Goal: Communication & Community: Share content

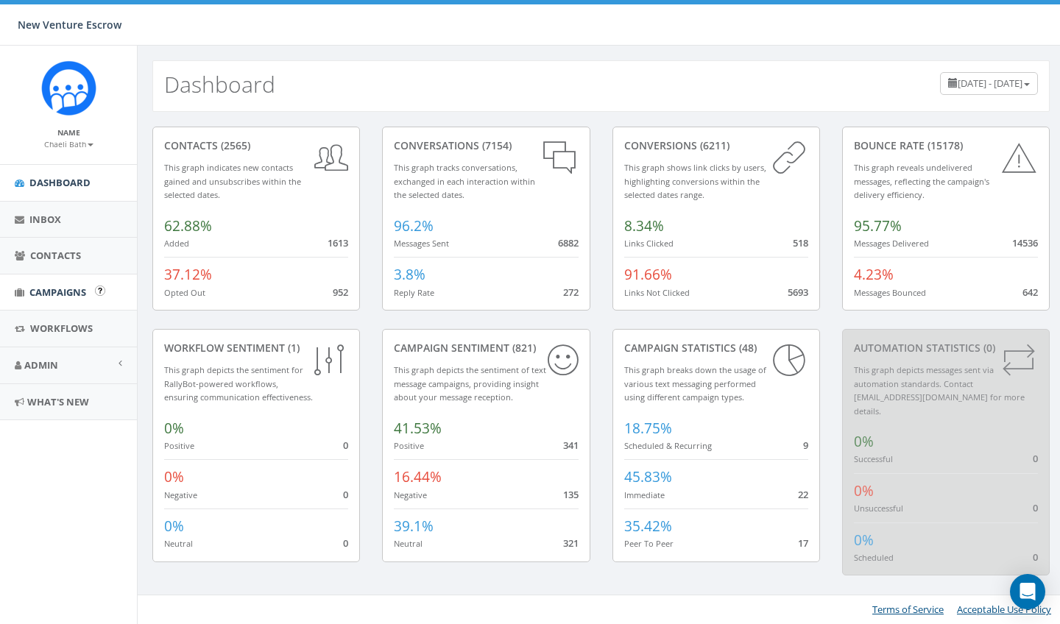
click at [48, 287] on span "Campaigns" at bounding box center [57, 292] width 57 height 13
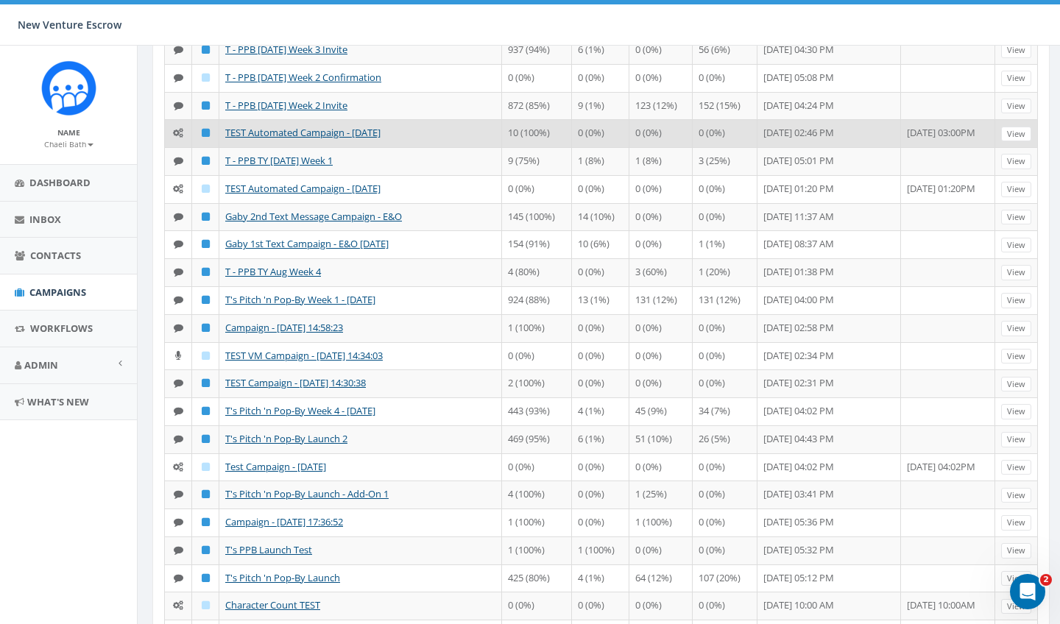
scroll to position [244, 0]
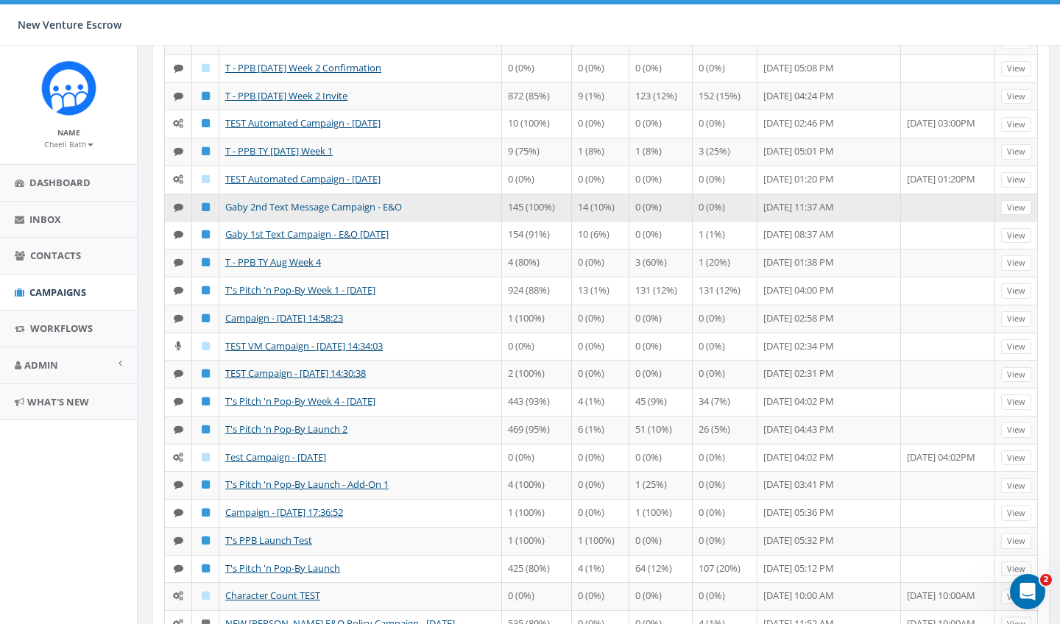
click at [333, 213] on link "Gaby 2nd Text Message Campaign - E&O" at bounding box center [313, 206] width 177 height 13
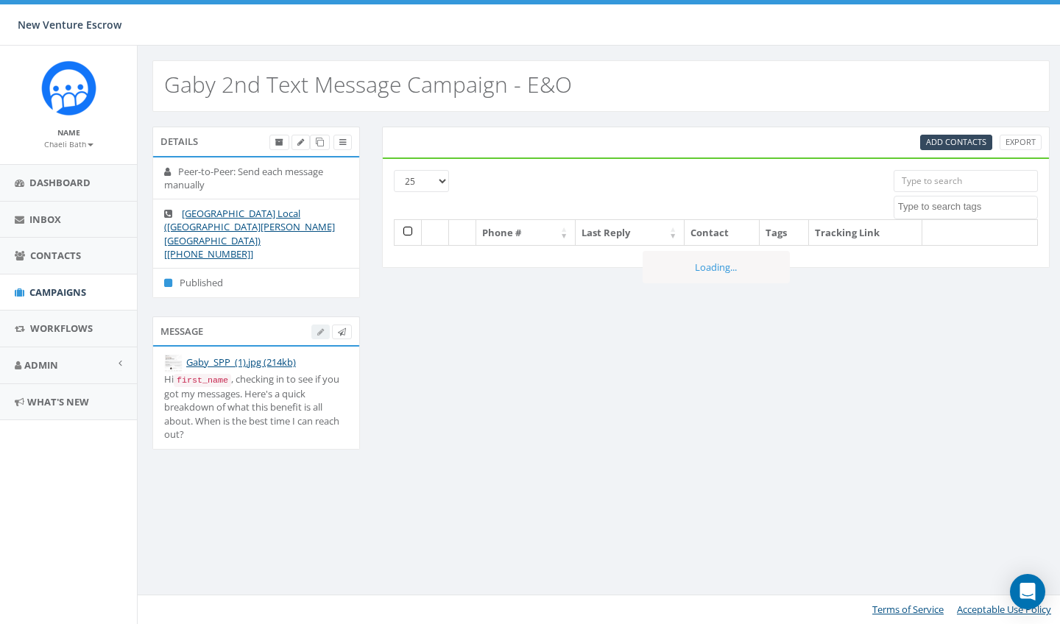
select select
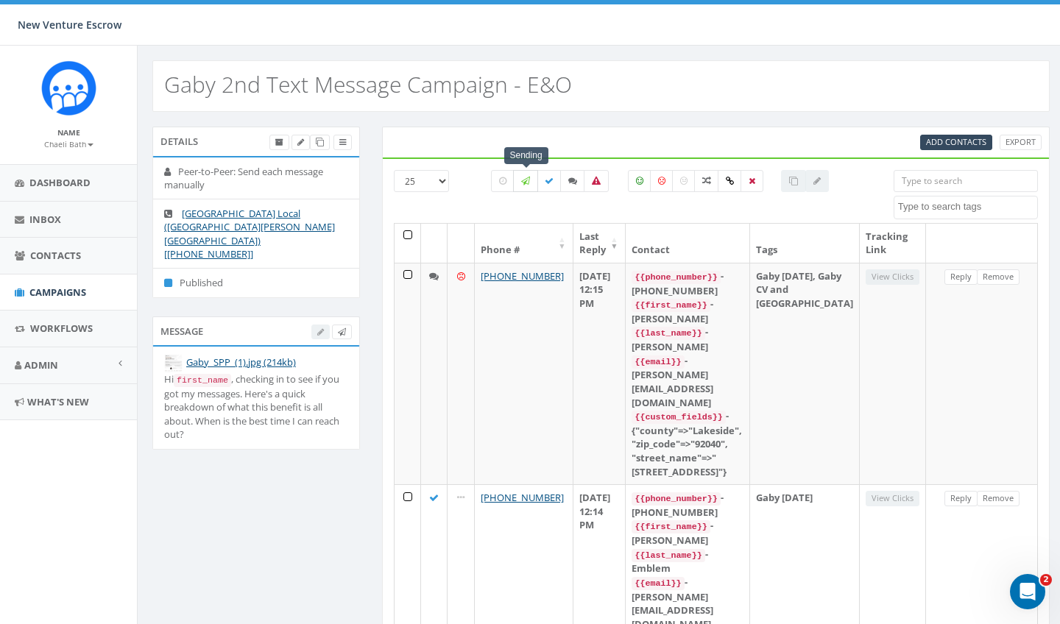
click at [528, 181] on icon at bounding box center [525, 181] width 9 height 9
checkbox input "true"
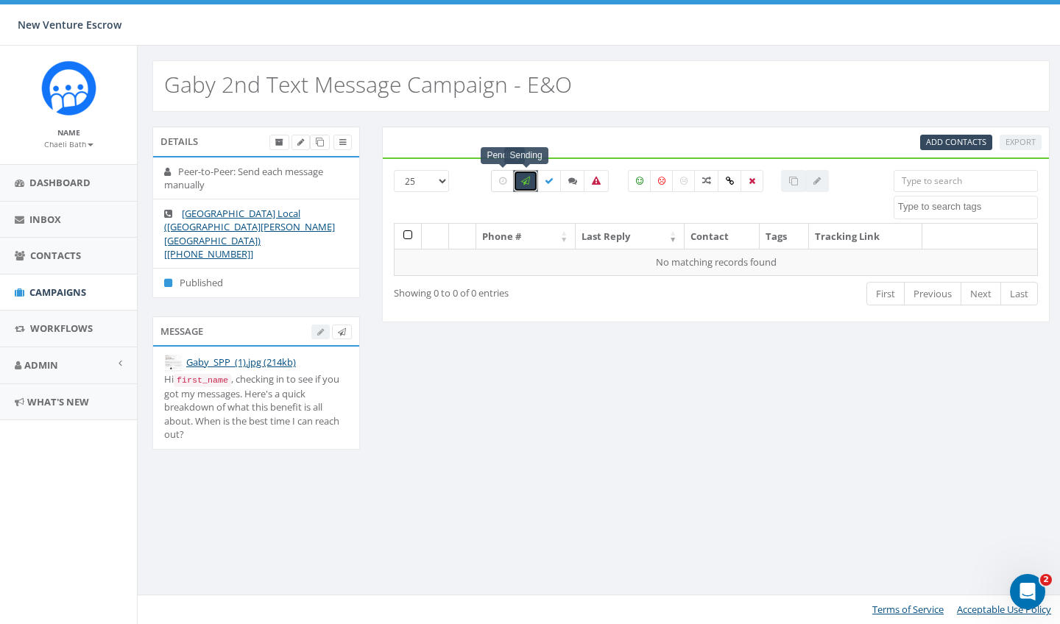
click at [510, 183] on label at bounding box center [503, 181] width 24 height 22
click at [503, 185] on icon at bounding box center [502, 181] width 7 height 9
checkbox input "false"
click at [518, 182] on label at bounding box center [525, 181] width 25 height 22
checkbox input "false"
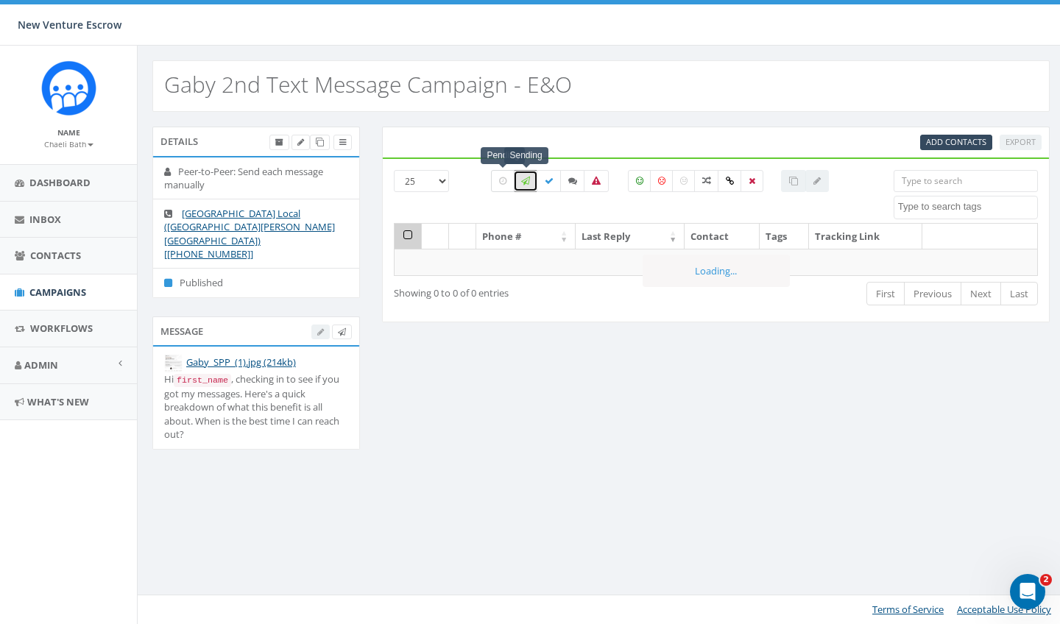
click at [503, 183] on icon at bounding box center [502, 181] width 7 height 9
checkbox input "false"
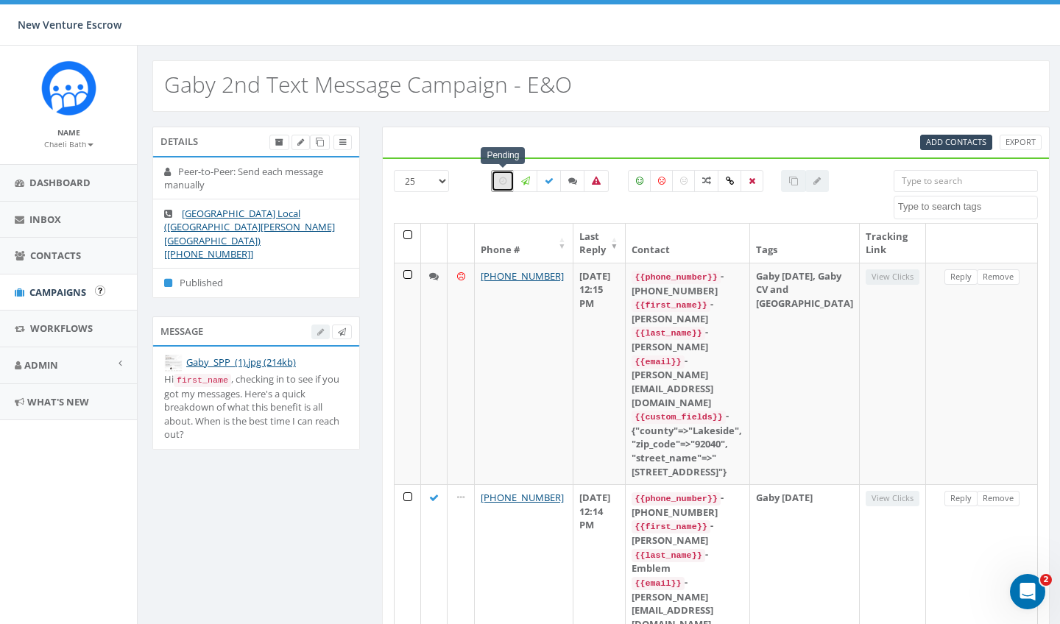
click at [66, 292] on span "Campaigns" at bounding box center [57, 292] width 57 height 13
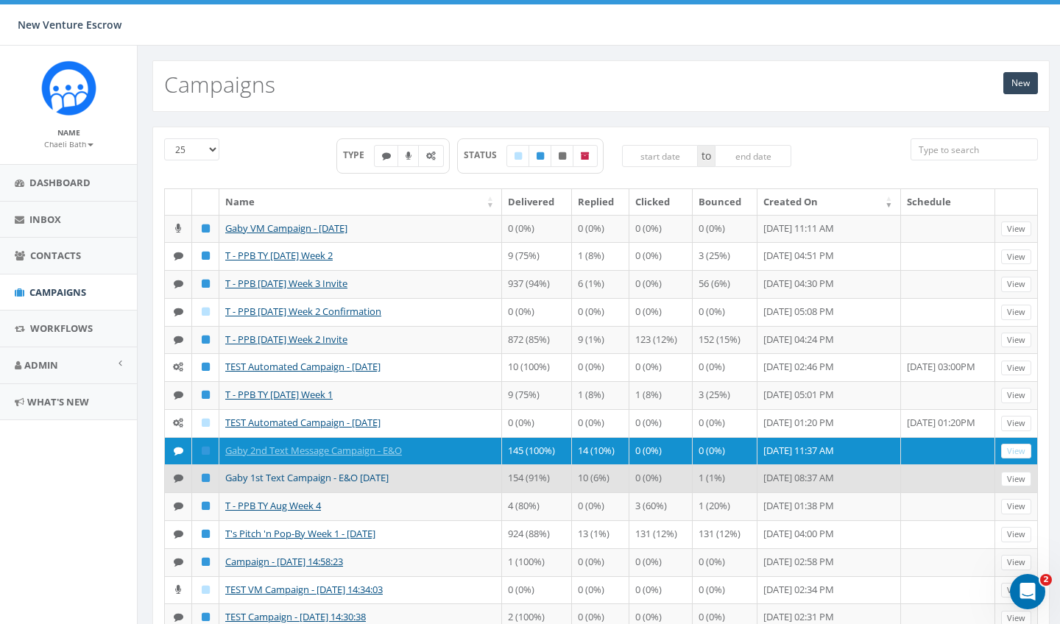
click at [267, 484] on link "Gaby 1st Text Campaign - E&O [DATE]" at bounding box center [306, 477] width 163 height 13
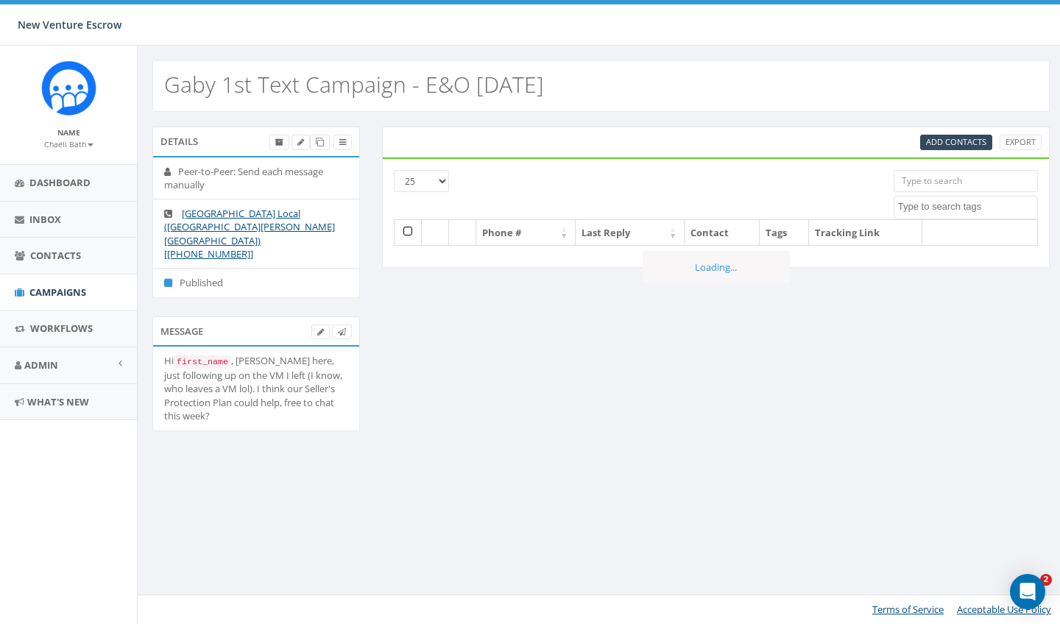
select select
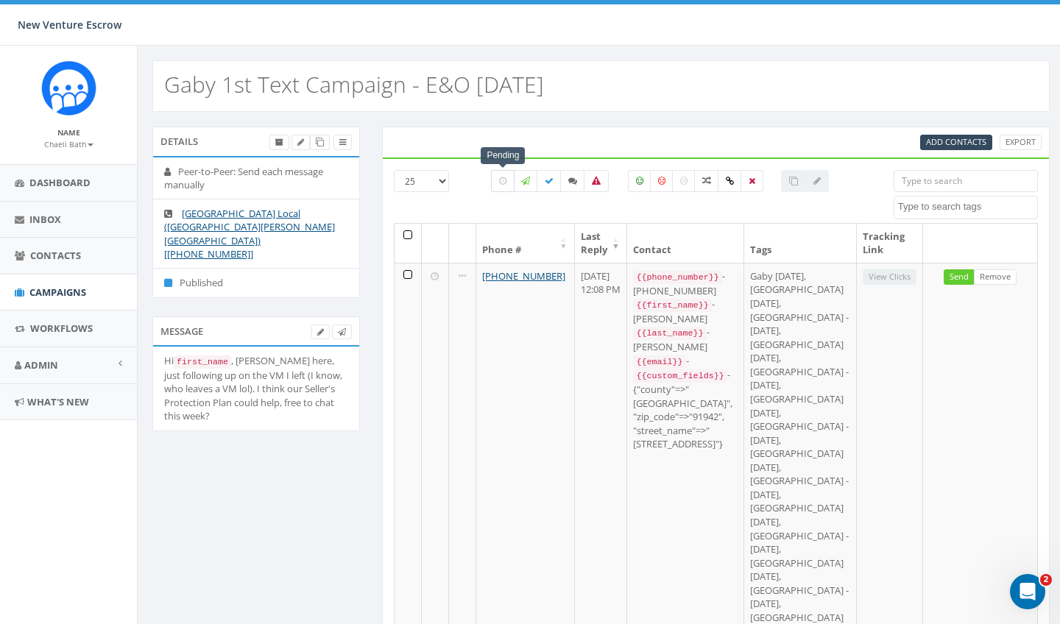
click at [509, 183] on label at bounding box center [503, 181] width 24 height 22
checkbox input "true"
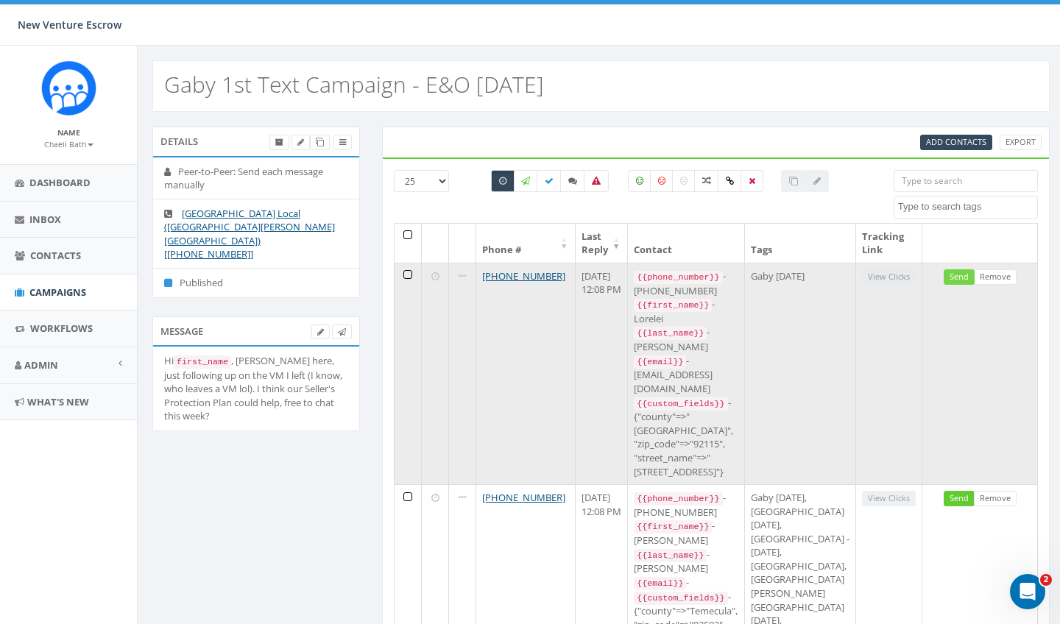
click at [962, 275] on link "Send" at bounding box center [959, 276] width 31 height 15
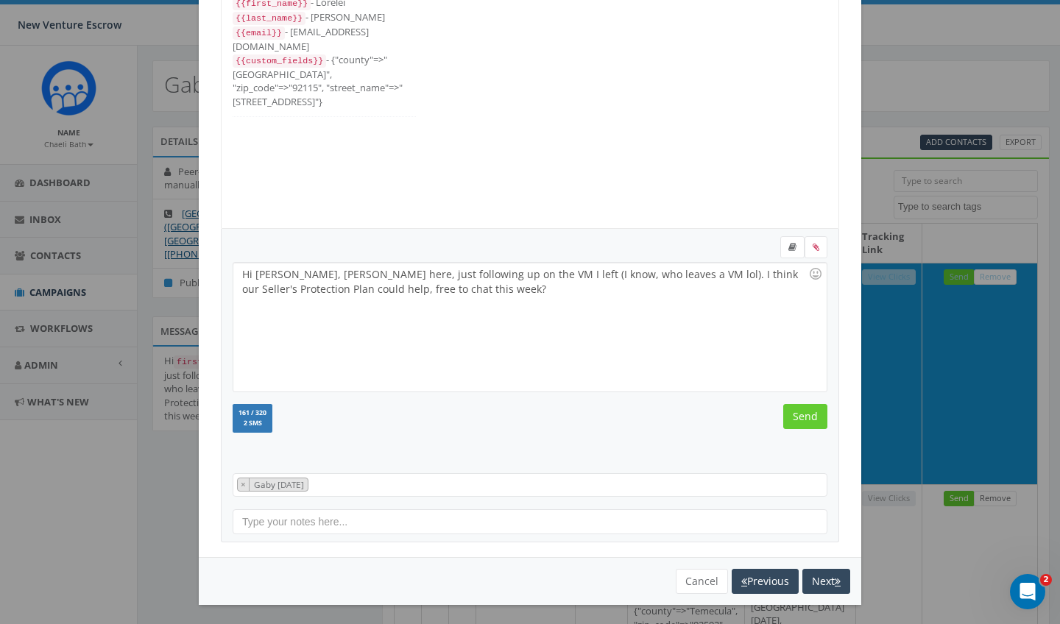
scroll to position [109, 0]
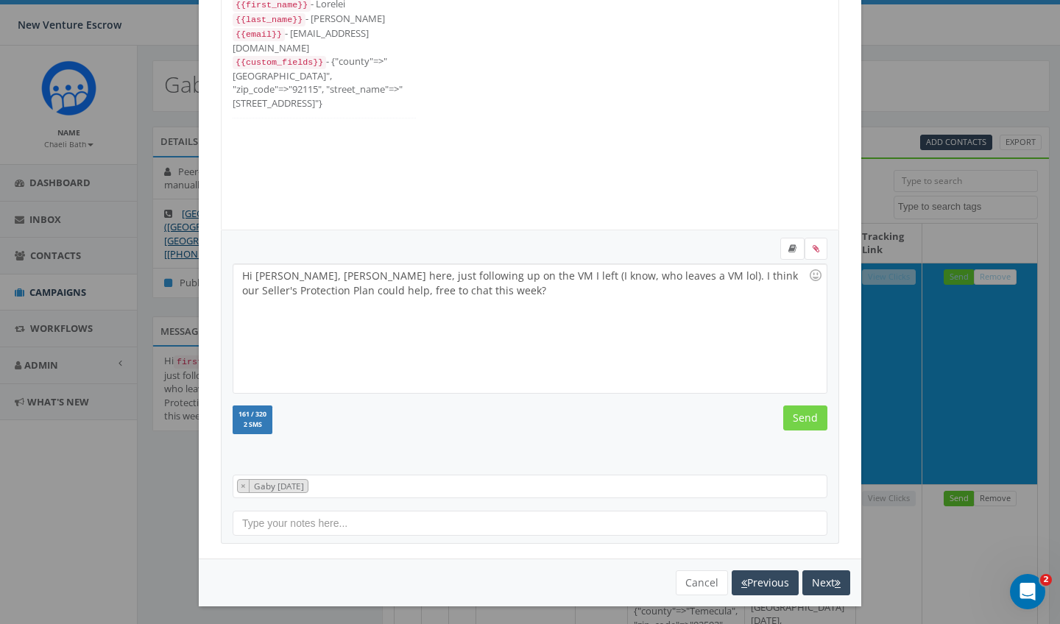
click at [805, 422] on input "Send" at bounding box center [805, 418] width 44 height 25
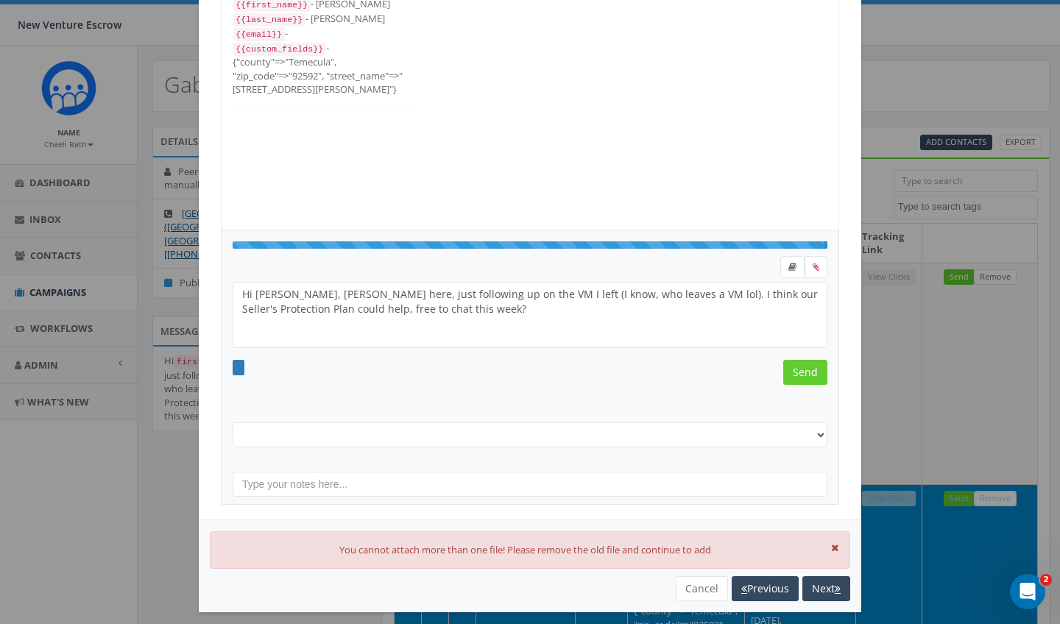
select select "Gaby [DATE]"
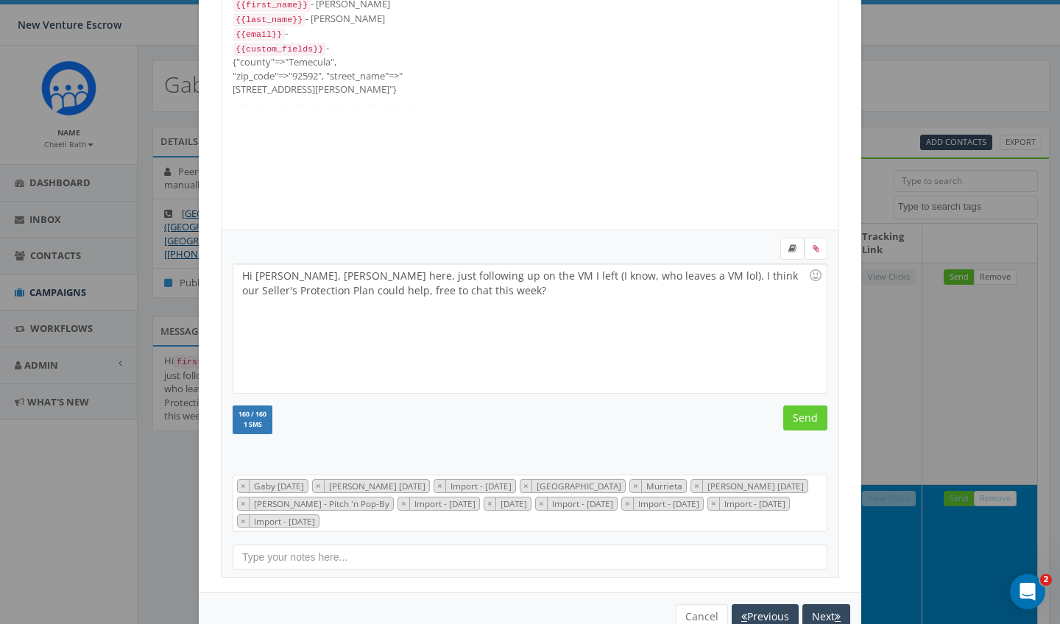
scroll to position [132, 0]
click at [805, 422] on input "Send" at bounding box center [805, 418] width 44 height 25
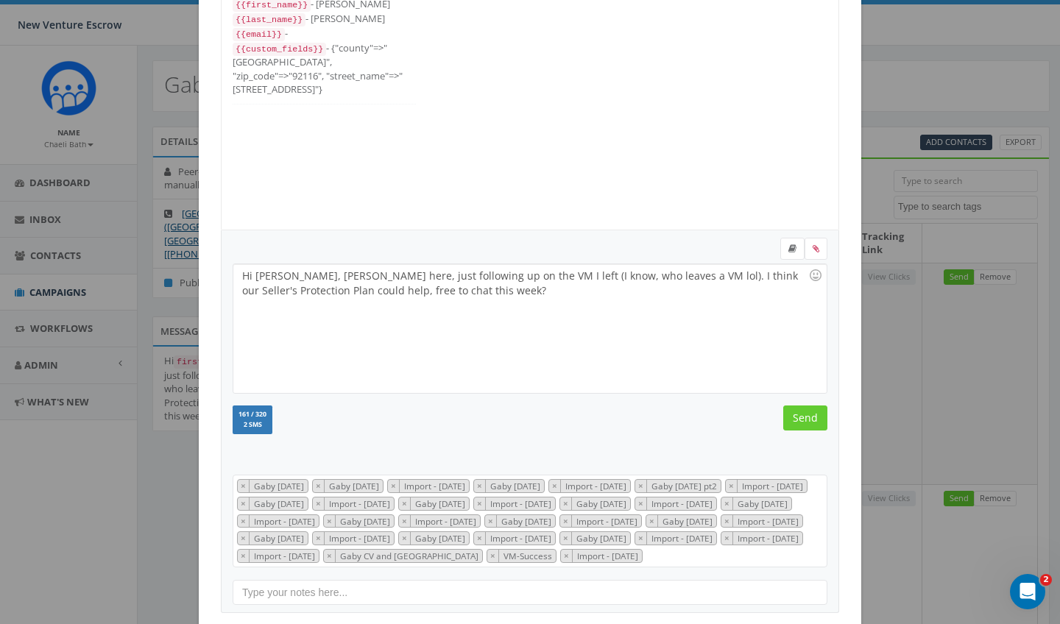
scroll to position [412, 0]
click at [805, 422] on input "Send" at bounding box center [805, 418] width 44 height 25
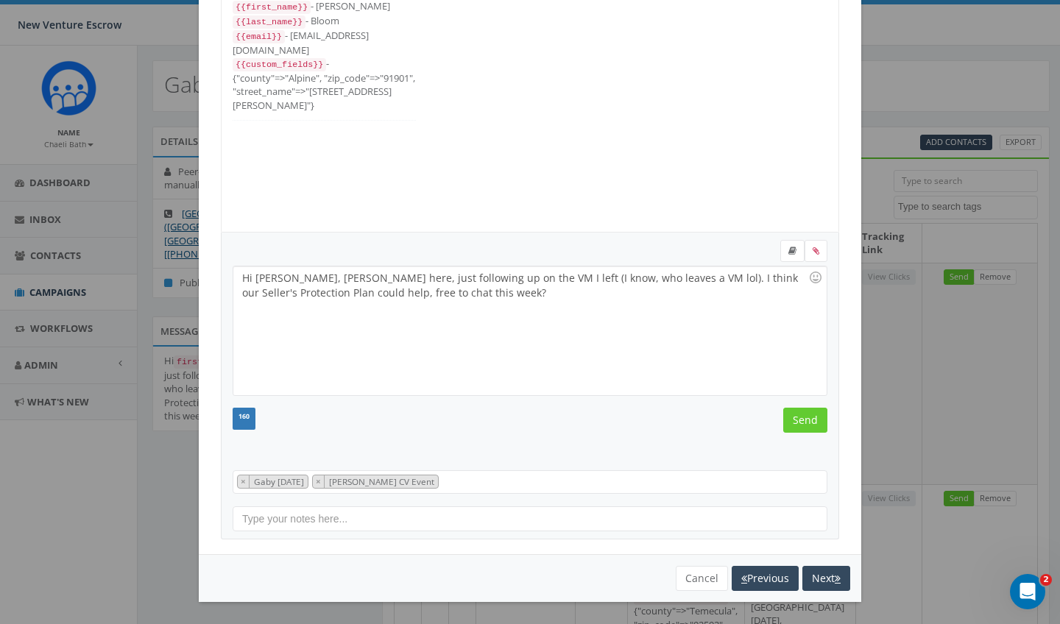
scroll to position [103, 0]
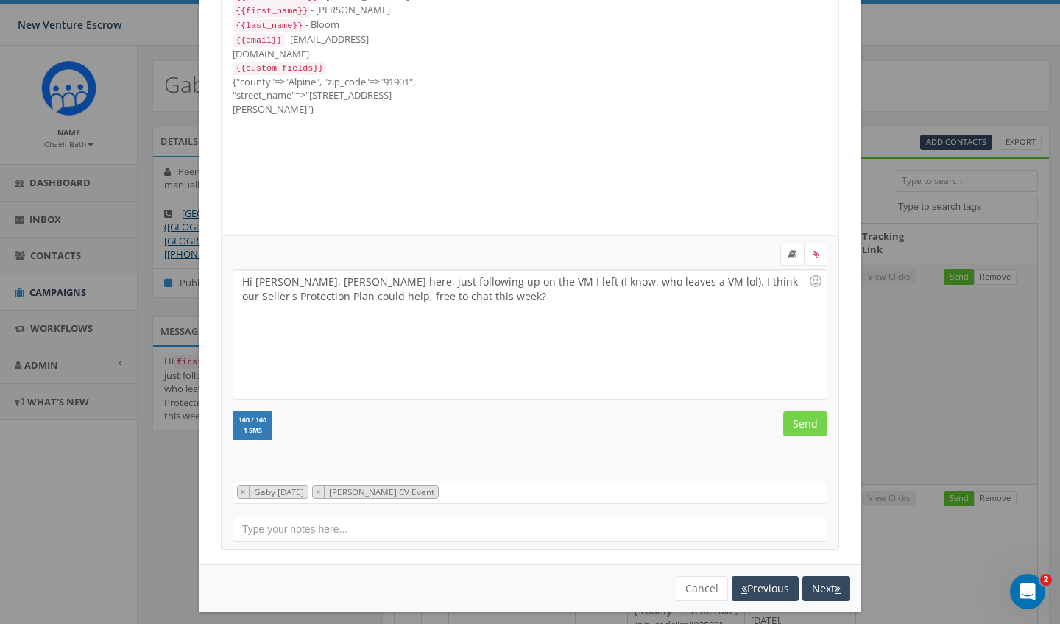
click at [805, 422] on input "Send" at bounding box center [805, 423] width 44 height 25
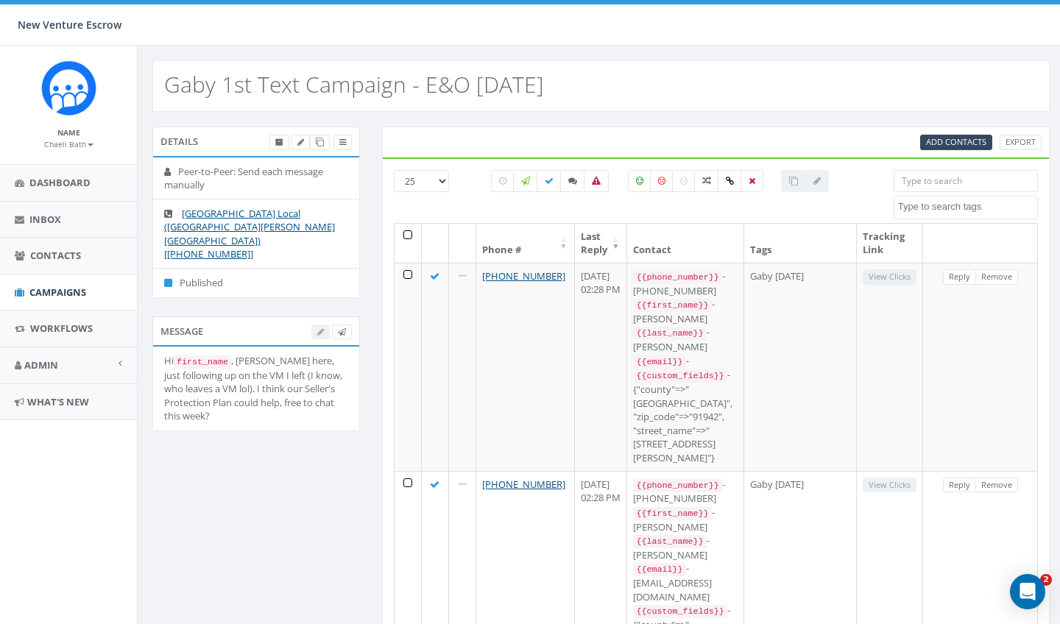
select select
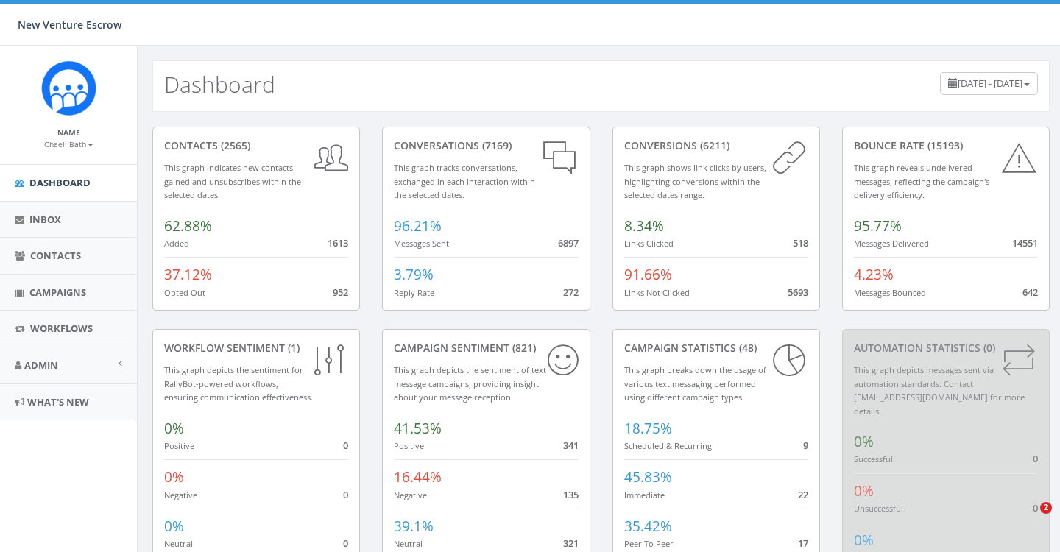
click at [79, 144] on small "Chaeli Bath" at bounding box center [68, 144] width 49 height 10
click at [64, 184] on link "Sign Out" at bounding box center [73, 185] width 116 height 18
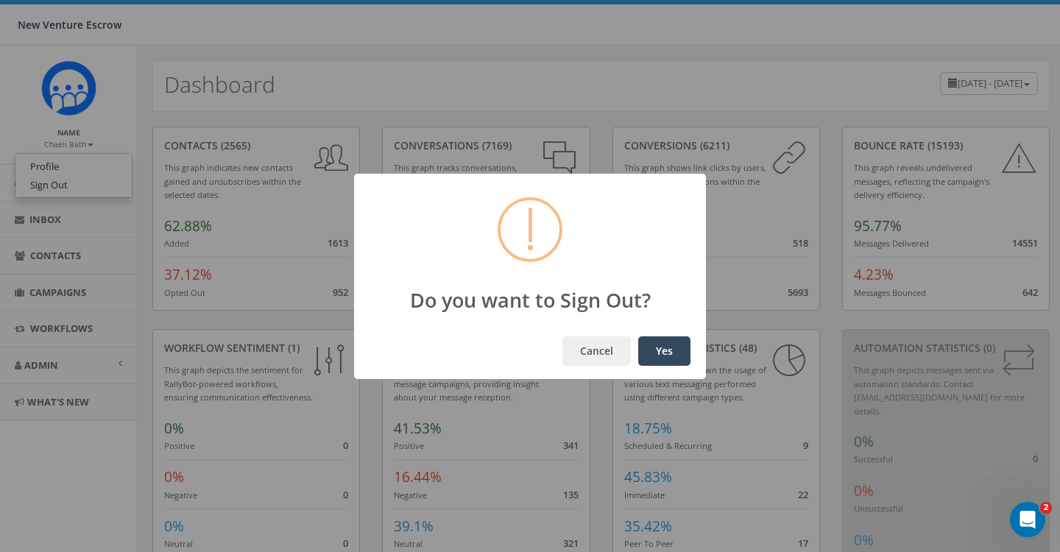
click at [660, 361] on button "Yes" at bounding box center [664, 350] width 52 height 29
